Goal: Task Accomplishment & Management: Manage account settings

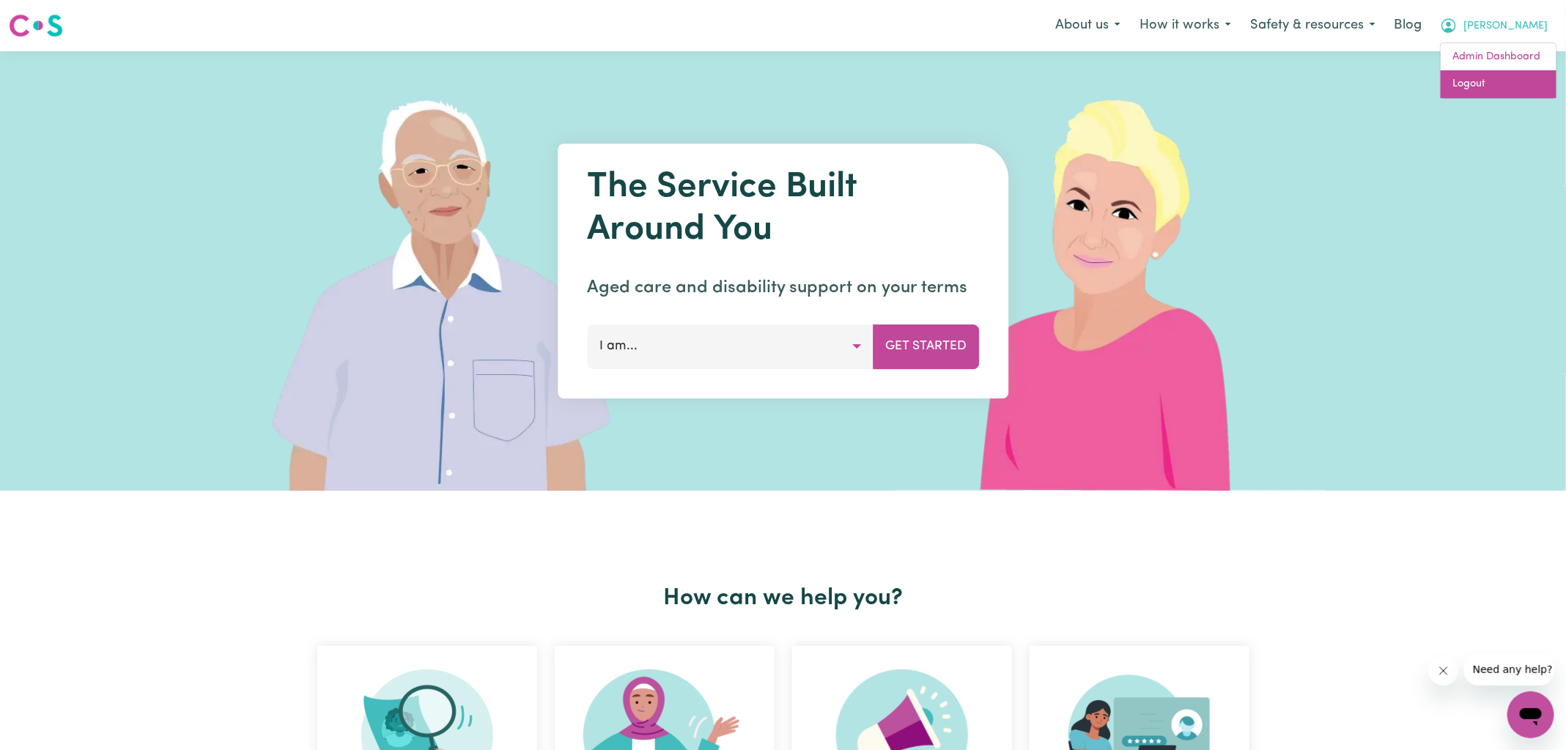
drag, startPoint x: 1489, startPoint y: 86, endPoint x: 1504, endPoint y: 60, distance: 29.9
click at [1489, 86] on link "Logout" at bounding box center [1499, 84] width 116 height 28
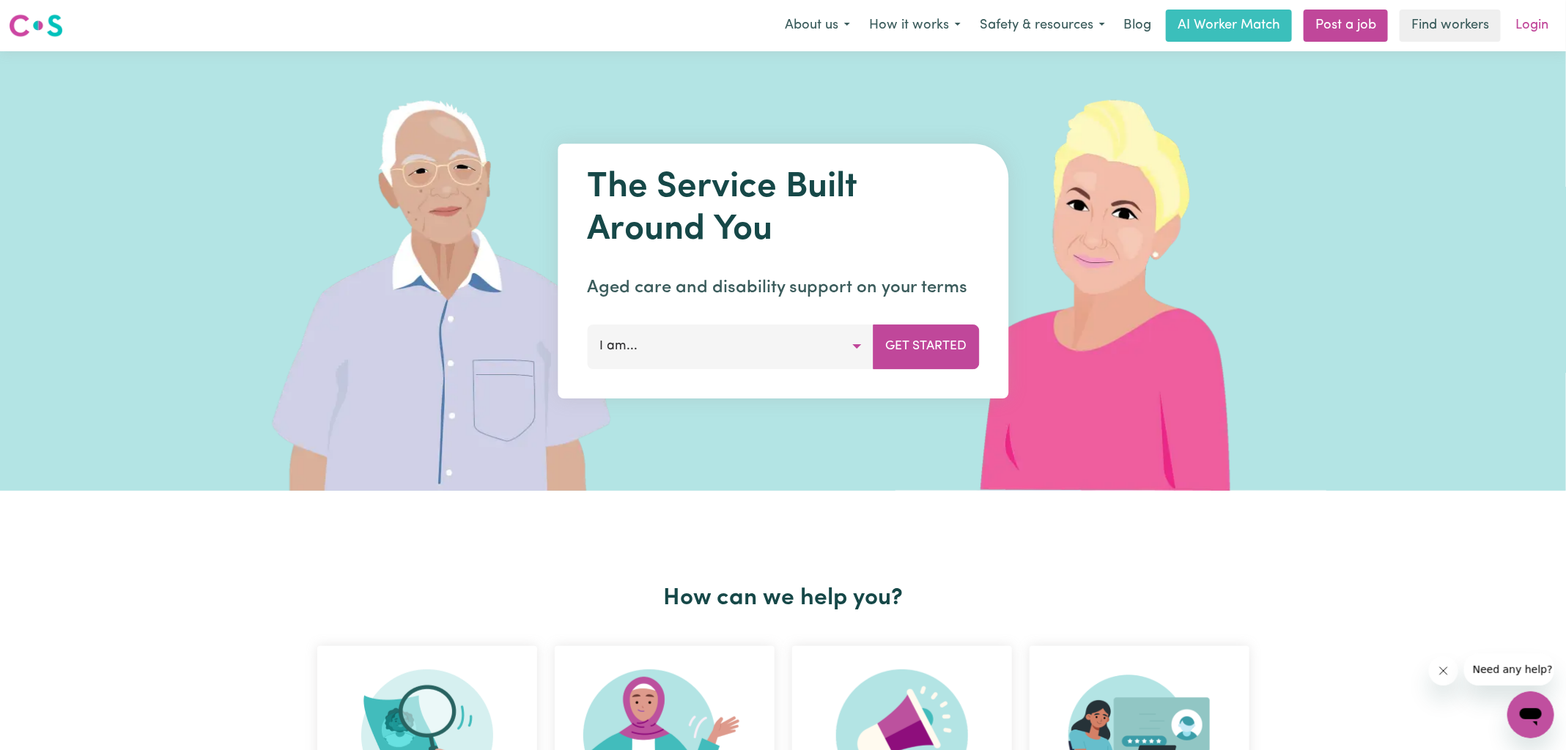
click at [1540, 15] on link "Login" at bounding box center [1532, 26] width 51 height 32
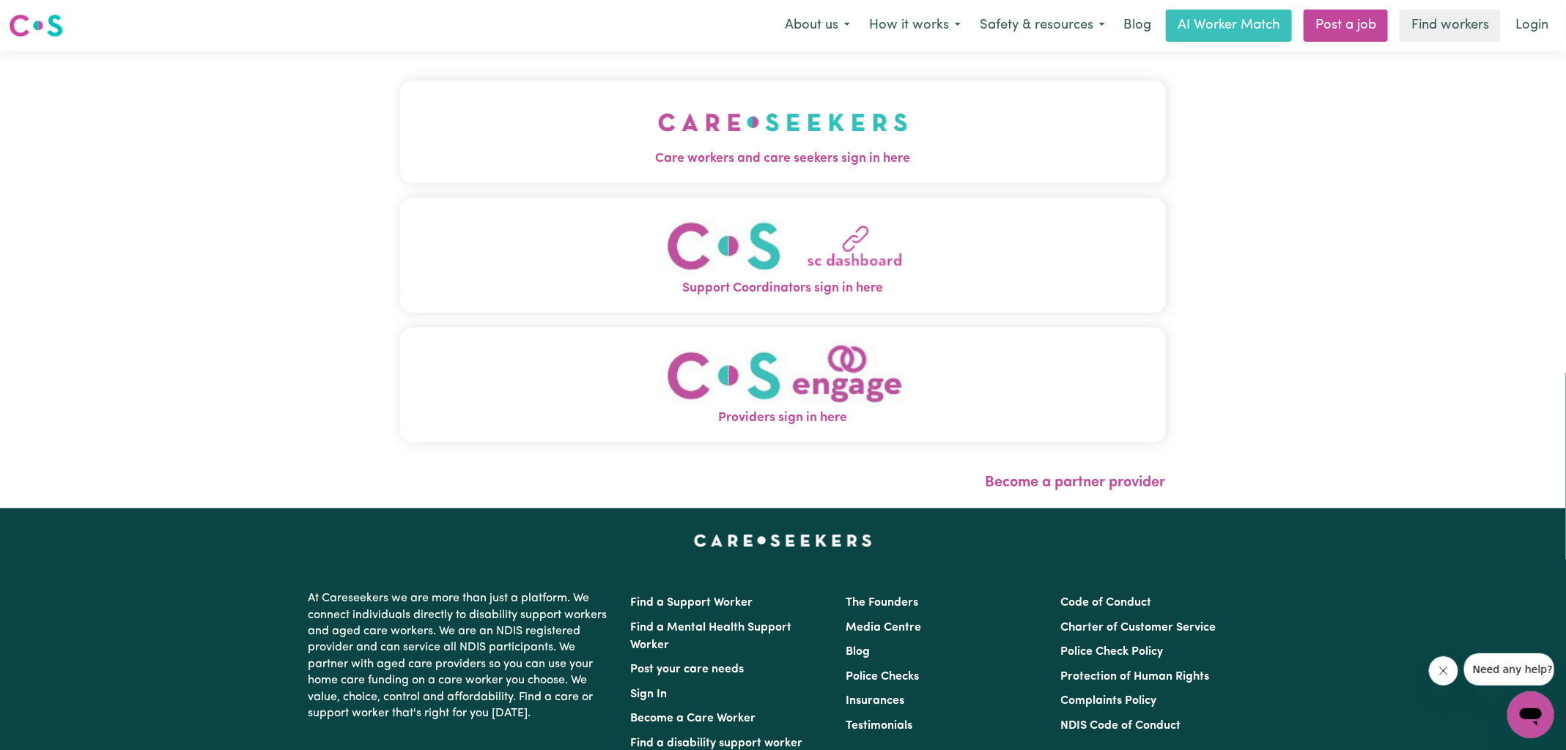
click at [741, 147] on img "Care workers and care seekers sign in here" at bounding box center [783, 122] width 250 height 54
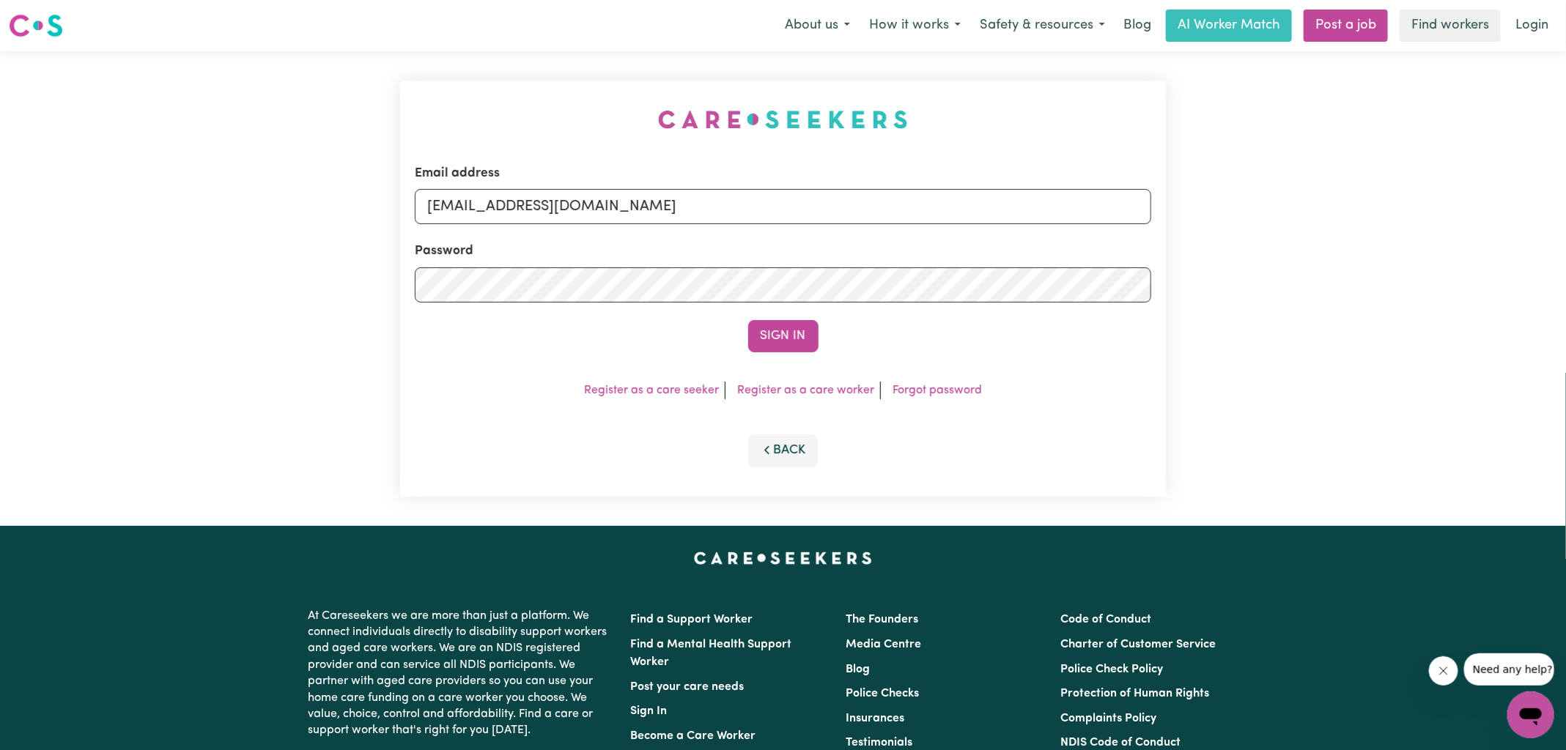
click at [551, 94] on div "Email address [EMAIL_ADDRESS][DOMAIN_NAME] Password Sign In Register as a care …" at bounding box center [783, 289] width 766 height 416
drag, startPoint x: 518, startPoint y: 208, endPoint x: 934, endPoint y: 219, distance: 415.6
click at [934, 219] on input "[EMAIL_ADDRESS][DOMAIN_NAME]" at bounding box center [783, 206] width 736 height 35
paste input "homecaringHD"
type input "[EMAIL_ADDRESS][DOMAIN_NAME]"
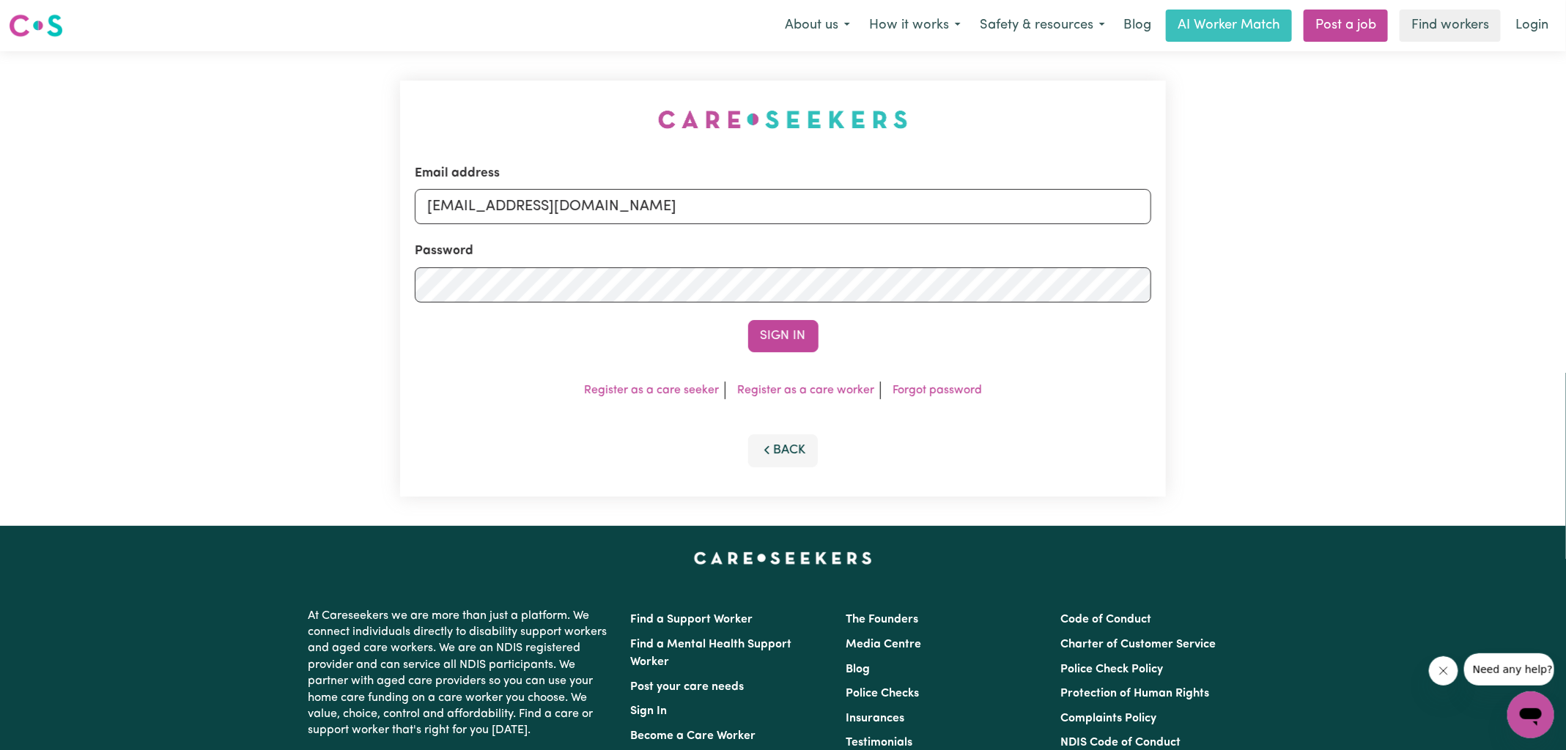
click at [649, 95] on div "Email address [EMAIL_ADDRESS][DOMAIN_NAME] Password Sign In Register as a care …" at bounding box center [783, 289] width 766 height 416
click at [769, 342] on button "Sign In" at bounding box center [783, 336] width 70 height 32
